Goal: Task Accomplishment & Management: Use online tool/utility

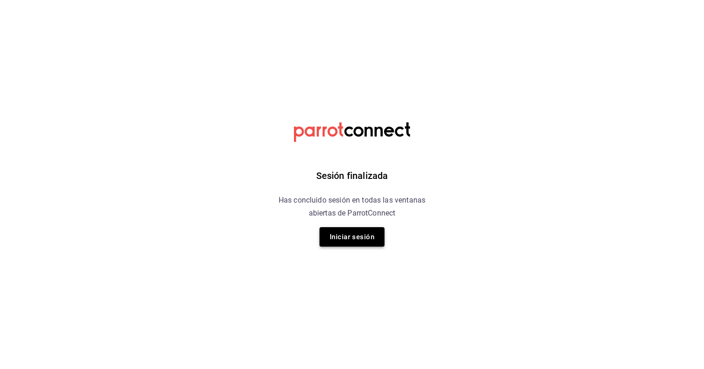
click at [356, 235] on button "Iniciar sesión" at bounding box center [351, 236] width 65 height 19
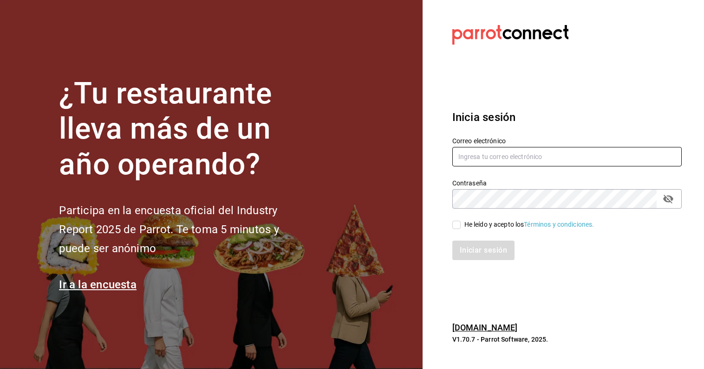
click at [547, 149] on input "text" at bounding box center [566, 156] width 229 height 19
type input "[EMAIL_ADDRESS][DATE][DOMAIN_NAME]"
drag, startPoint x: 492, startPoint y: 145, endPoint x: 436, endPoint y: 143, distance: 56.2
click at [452, 147] on input "[EMAIL_ADDRESS][DATE][DOMAIN_NAME]" at bounding box center [566, 156] width 229 height 19
drag, startPoint x: 552, startPoint y: 156, endPoint x: 422, endPoint y: 148, distance: 130.2
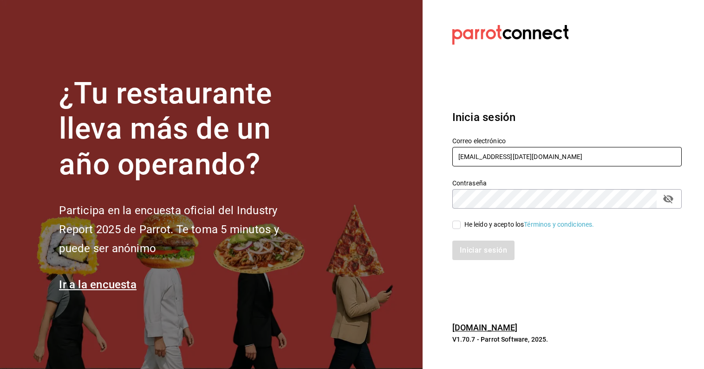
click at [452, 148] on input "[EMAIL_ADDRESS][DATE][DOMAIN_NAME]" at bounding box center [566, 156] width 229 height 19
type input "[EMAIL_ADDRESS][DOMAIN_NAME]"
click at [457, 224] on input "He leído y acepto los Términos y condiciones." at bounding box center [456, 225] width 8 height 8
checkbox input "true"
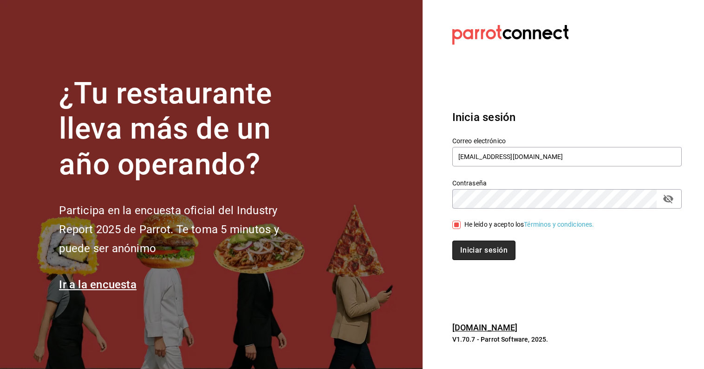
click at [491, 253] on button "Iniciar sesión" at bounding box center [483, 250] width 63 height 19
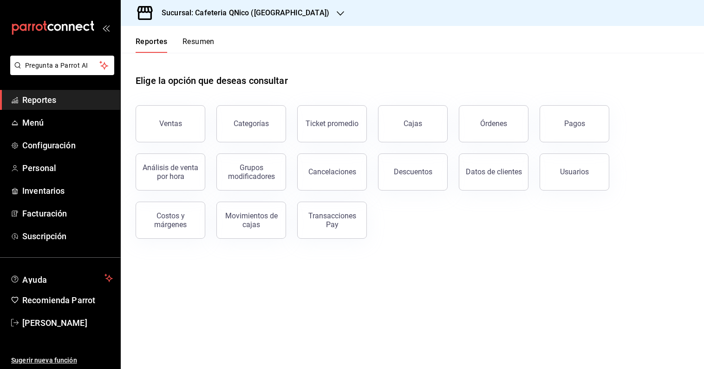
click at [208, 45] on button "Resumen" at bounding box center [198, 45] width 32 height 16
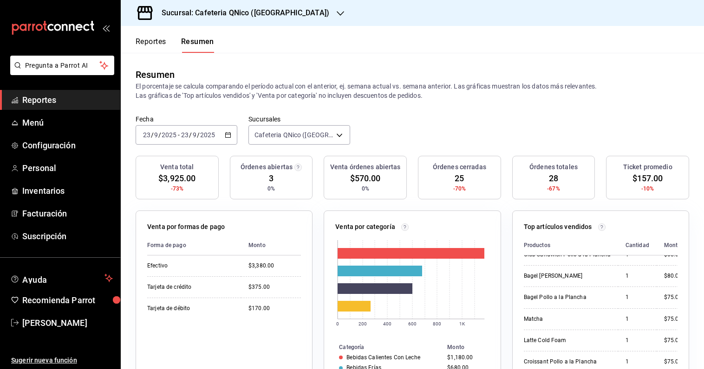
click at [222, 130] on div "[DATE] [DATE] - [DATE] [DATE]" at bounding box center [187, 134] width 102 height 19
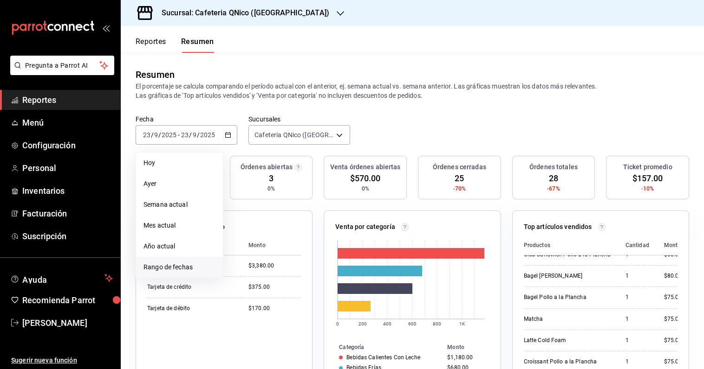
click at [181, 268] on span "Rango de fechas" at bounding box center [179, 268] width 72 height 10
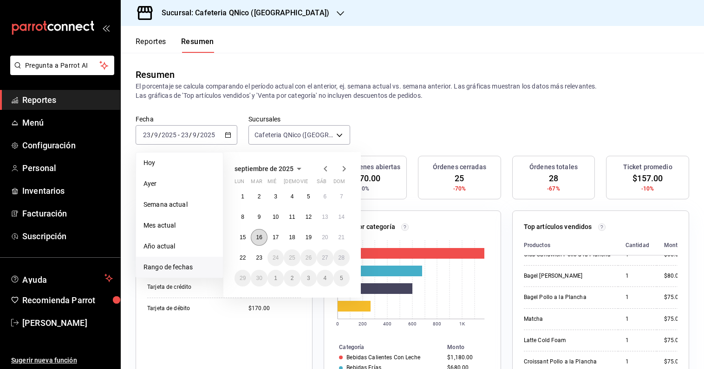
click at [260, 235] on abbr "16" at bounding box center [259, 237] width 6 height 6
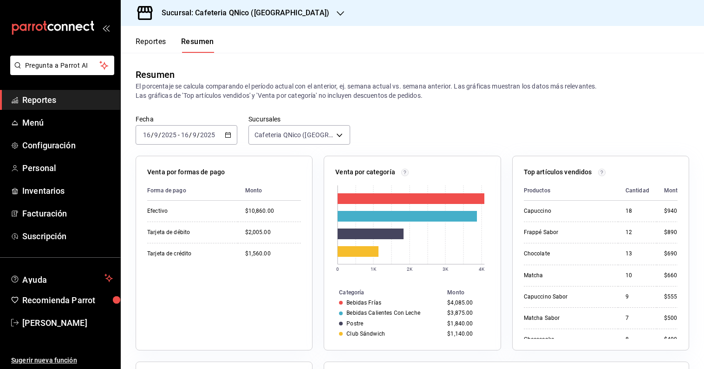
click at [156, 42] on button "Reportes" at bounding box center [151, 45] width 31 height 16
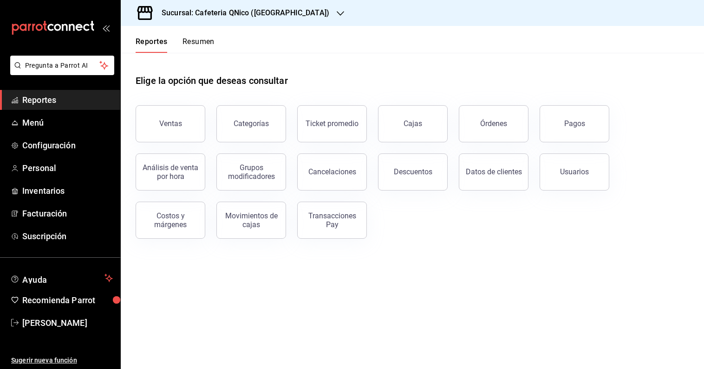
click at [203, 42] on button "Resumen" at bounding box center [198, 45] width 32 height 16
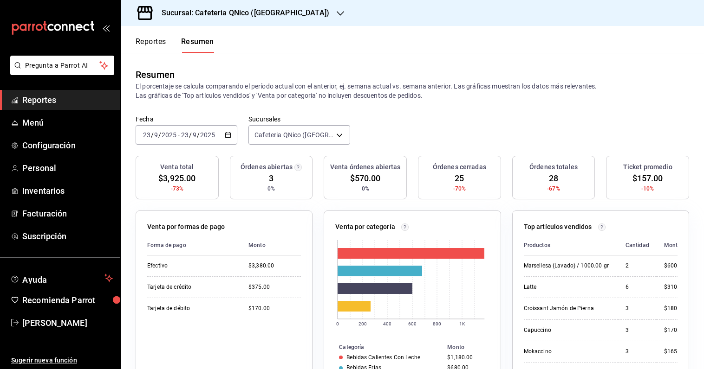
click at [152, 44] on button "Reportes" at bounding box center [151, 45] width 31 height 16
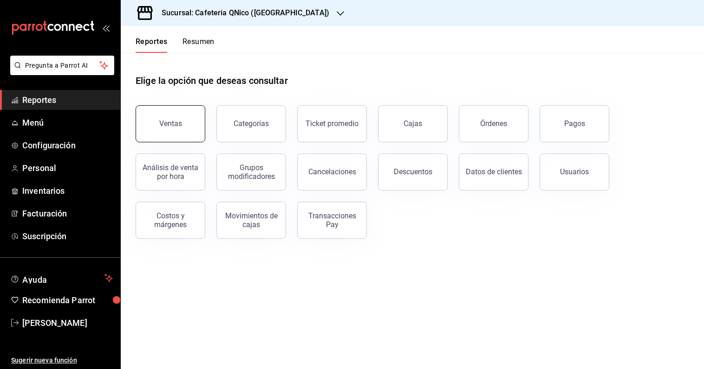
click at [201, 126] on button "Ventas" at bounding box center [171, 123] width 70 height 37
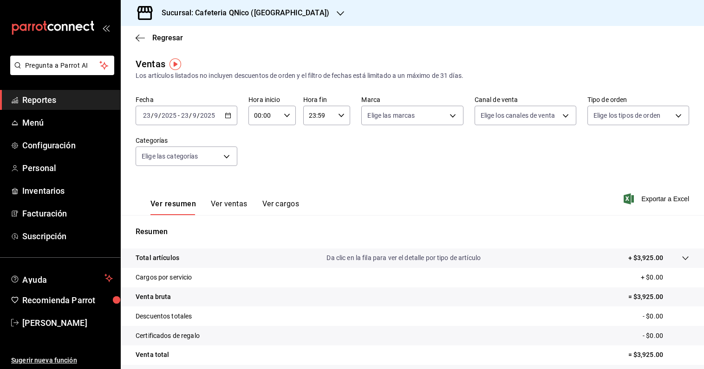
click at [228, 119] on div "[DATE] [DATE] - [DATE] [DATE]" at bounding box center [187, 115] width 102 height 19
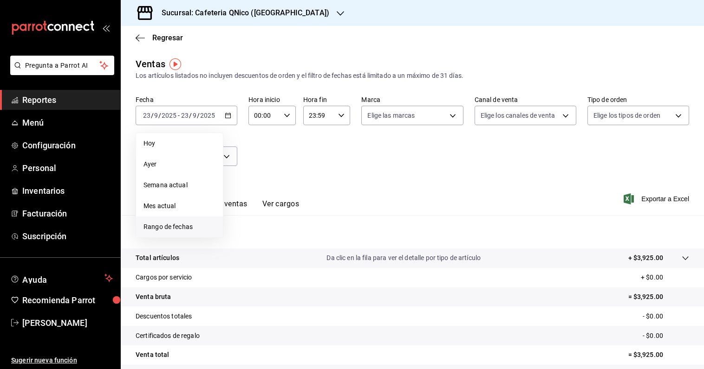
click at [182, 233] on li "Rango de fechas" at bounding box center [179, 227] width 87 height 21
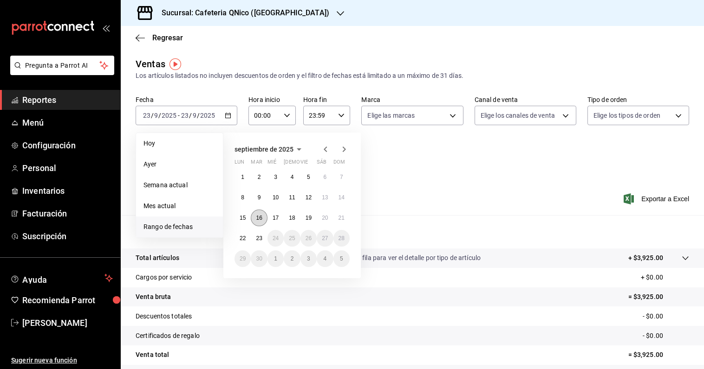
click at [261, 216] on abbr "16" at bounding box center [259, 218] width 6 height 6
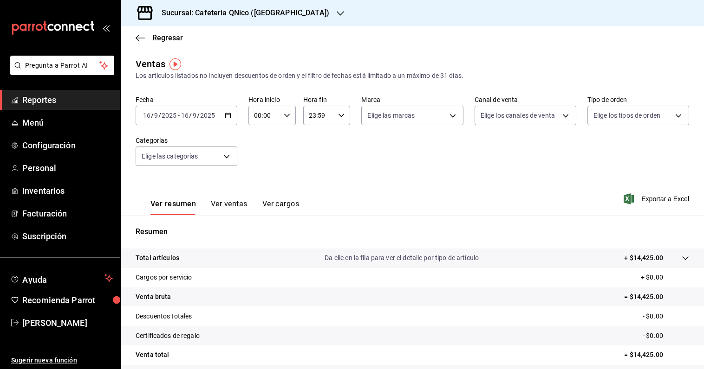
click at [228, 205] on button "Ver ventas" at bounding box center [229, 208] width 37 height 16
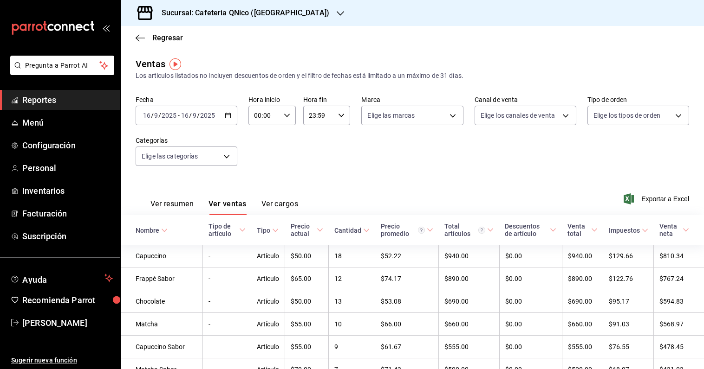
click at [164, 208] on button "Ver resumen" at bounding box center [171, 208] width 43 height 16
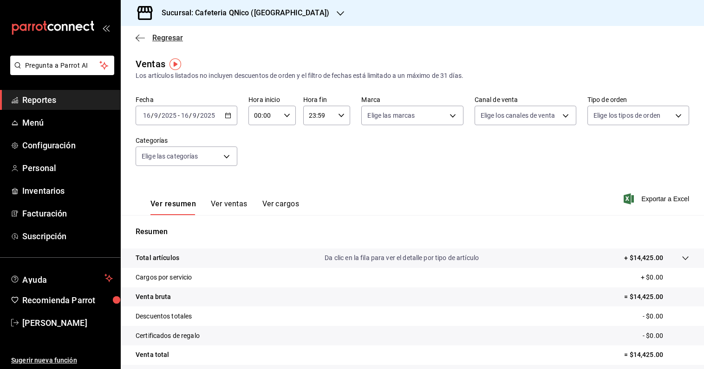
click at [172, 37] on span "Regresar" at bounding box center [167, 37] width 31 height 9
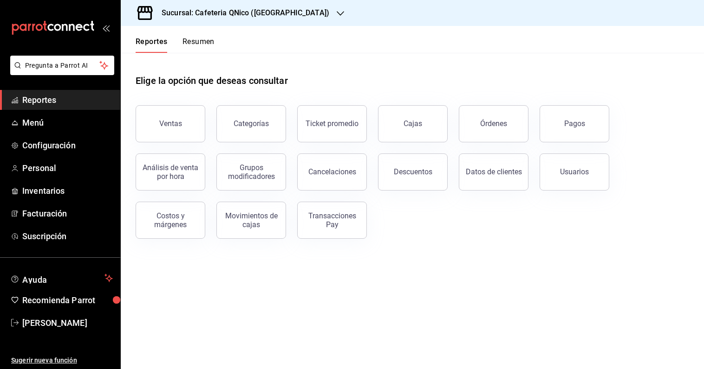
click at [206, 39] on button "Resumen" at bounding box center [198, 45] width 32 height 16
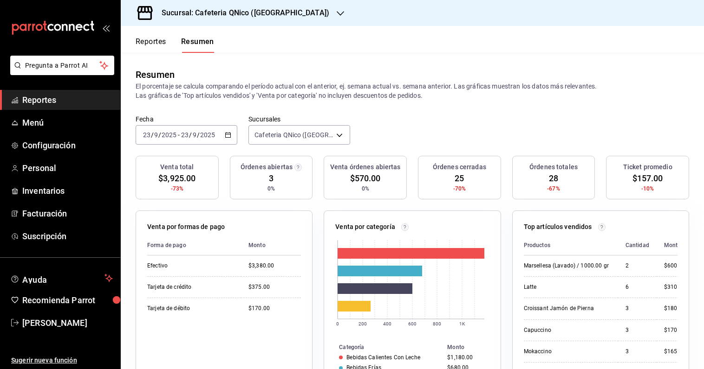
click at [159, 37] on div "Reportes Resumen" at bounding box center [167, 39] width 93 height 27
click at [157, 42] on button "Reportes" at bounding box center [151, 45] width 31 height 16
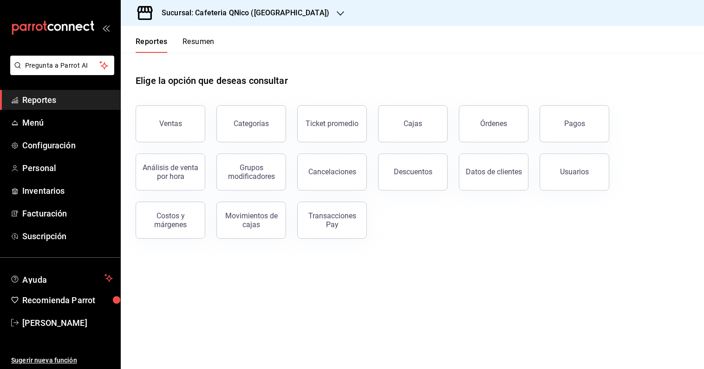
click at [196, 42] on button "Resumen" at bounding box center [198, 45] width 32 height 16
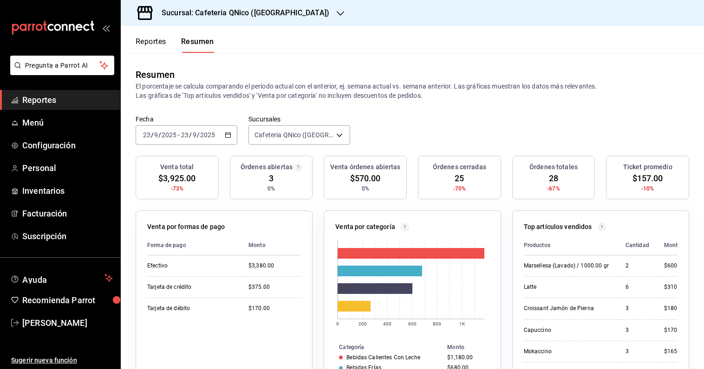
click at [151, 36] on div "Reportes Resumen" at bounding box center [167, 39] width 93 height 27
click at [153, 42] on button "Reportes" at bounding box center [151, 45] width 31 height 16
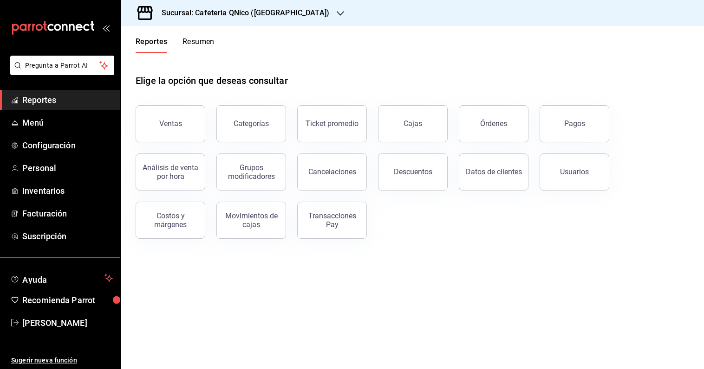
click at [198, 41] on button "Resumen" at bounding box center [198, 45] width 32 height 16
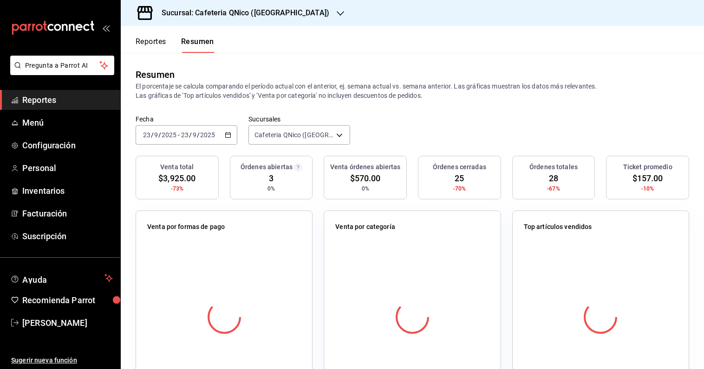
click at [47, 100] on span "Reportes" at bounding box center [67, 100] width 90 height 13
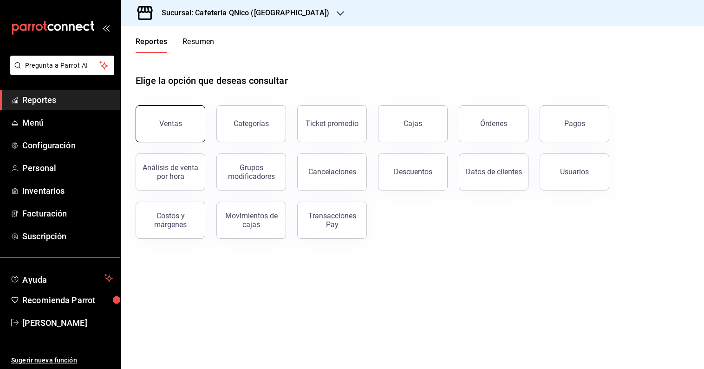
click at [190, 136] on button "Ventas" at bounding box center [171, 123] width 70 height 37
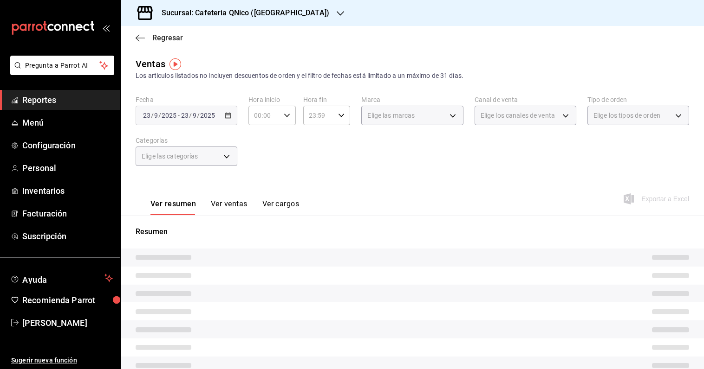
click at [172, 39] on span "Regresar" at bounding box center [167, 37] width 31 height 9
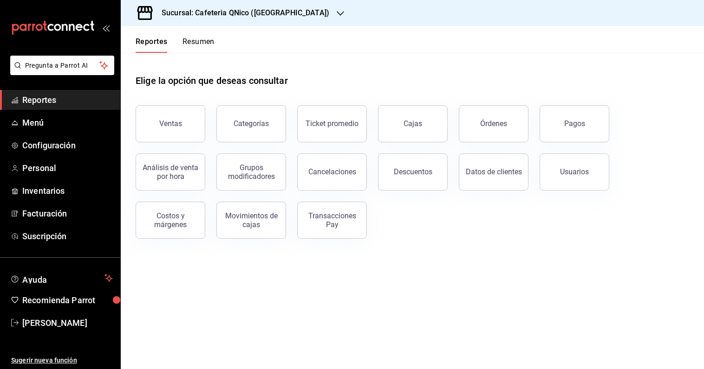
click at [204, 40] on button "Resumen" at bounding box center [198, 45] width 32 height 16
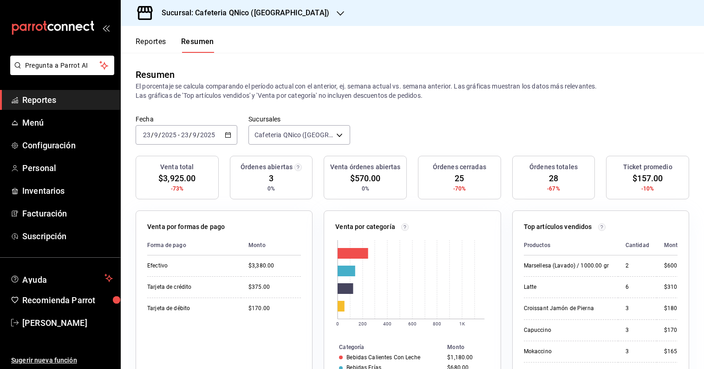
click at [153, 48] on button "Reportes" at bounding box center [151, 45] width 31 height 16
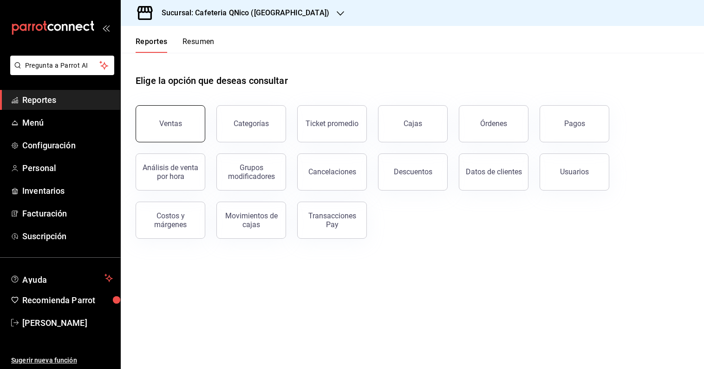
click at [169, 141] on div "Ventas" at bounding box center [164, 118] width 81 height 48
click at [170, 124] on div "Ventas" at bounding box center [170, 123] width 23 height 9
